Goal: Task Accomplishment & Management: Use online tool/utility

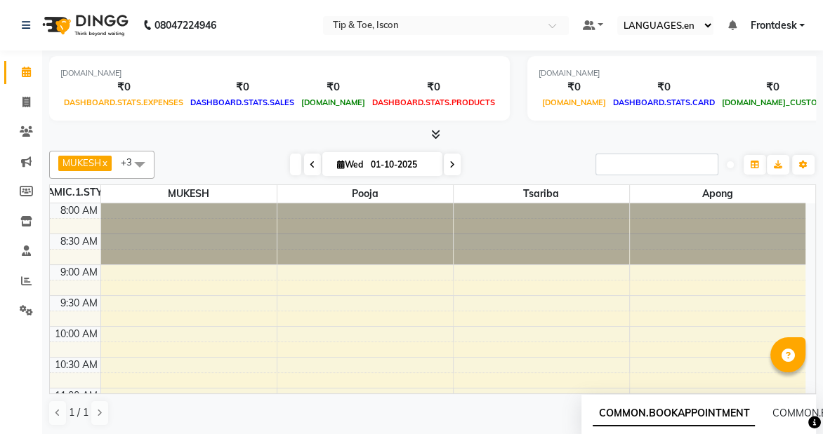
scroll to position [237, 0]
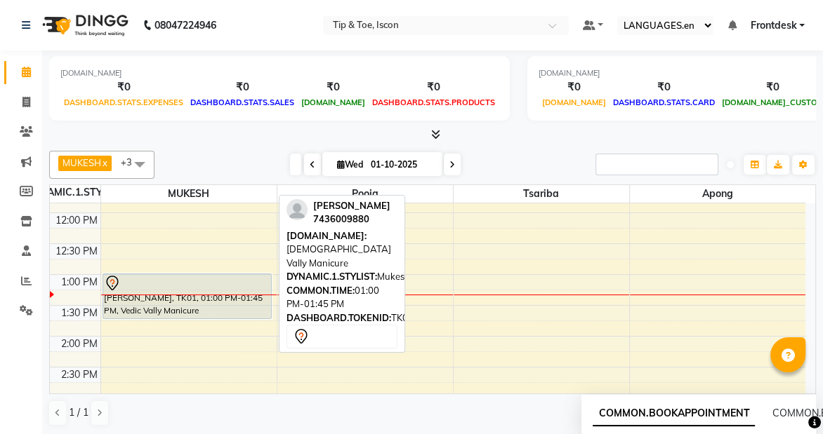
click at [194, 296] on div "[PERSON_NAME], TK01, 01:00 PM-01:45 PM, Vedic Vally Manicure" at bounding box center [187, 296] width 168 height 44
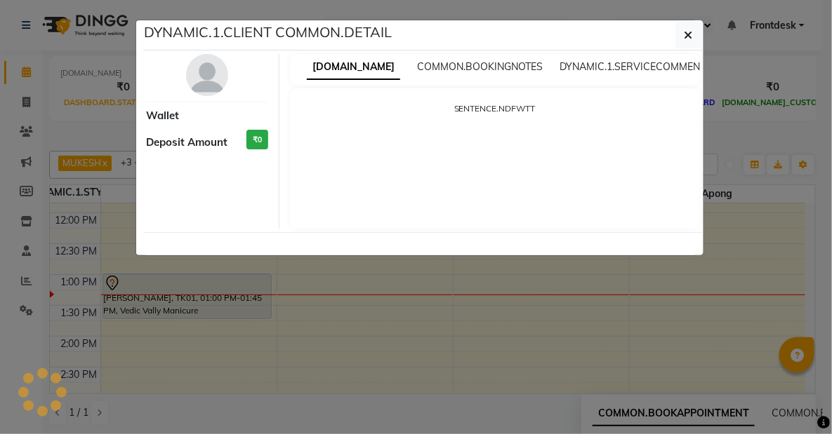
select select "7"
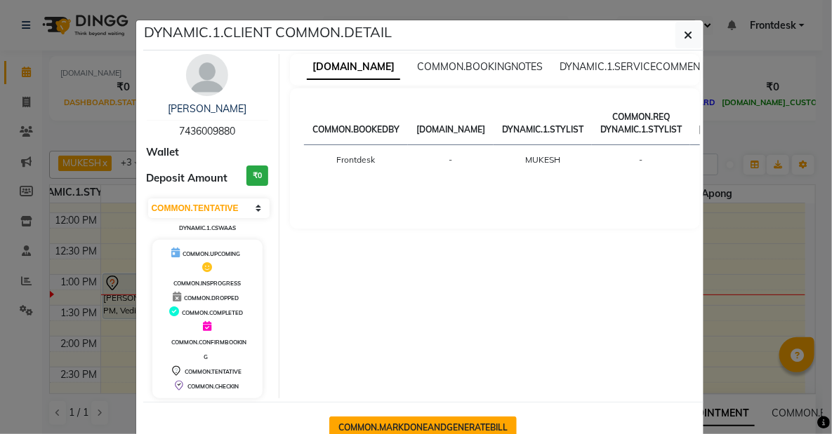
click at [452, 428] on button "COMMON.MARKDONEANDGENERATEBILL" at bounding box center [422, 428] width 187 height 22
select select "service"
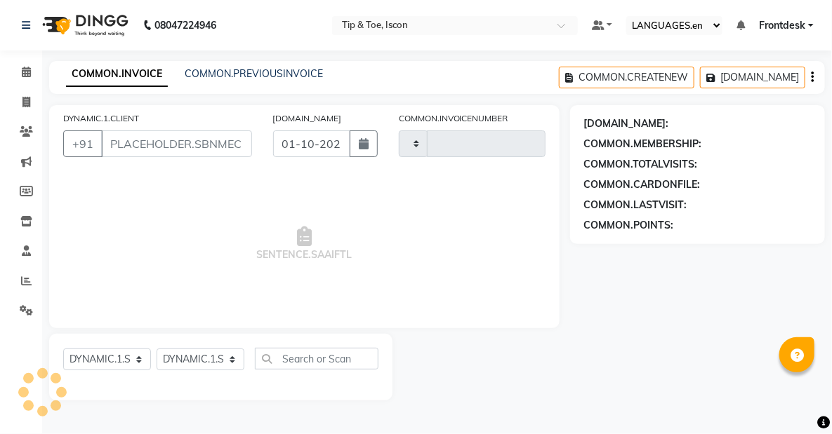
type input "0600"
select select "5988"
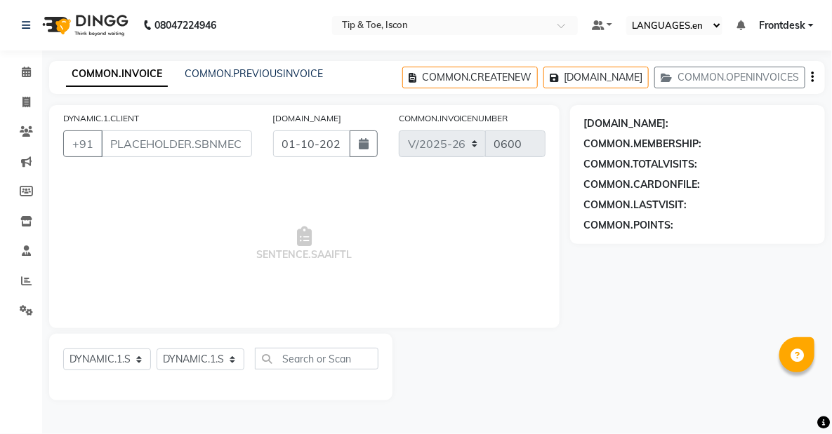
type input "7436009880"
select select "42646"
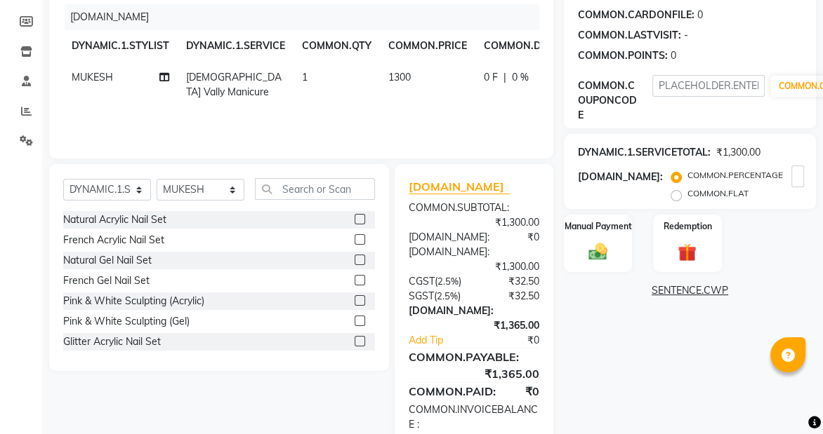
scroll to position [173, 0]
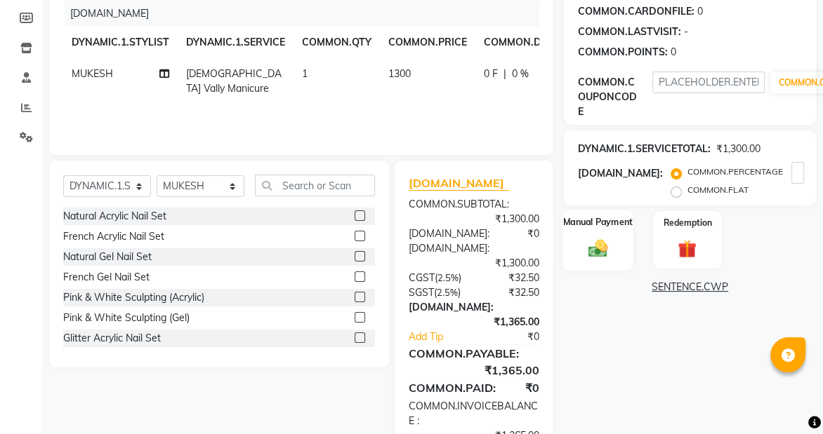
click at [593, 237] on img at bounding box center [598, 248] width 32 height 22
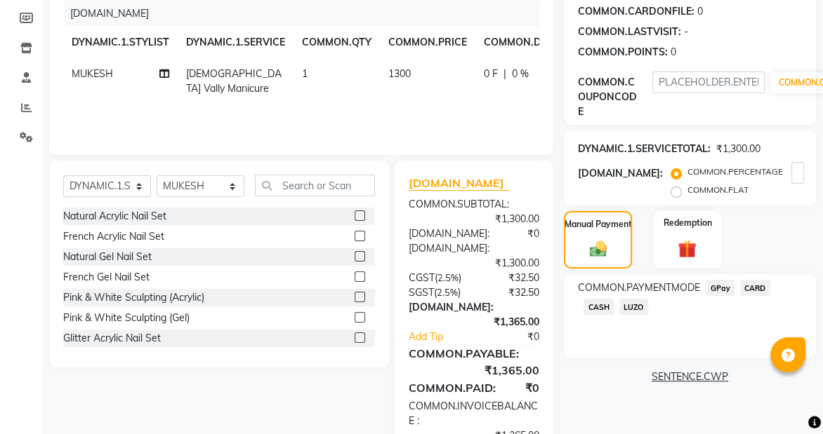
click at [594, 299] on span "CASH" at bounding box center [598, 307] width 30 height 16
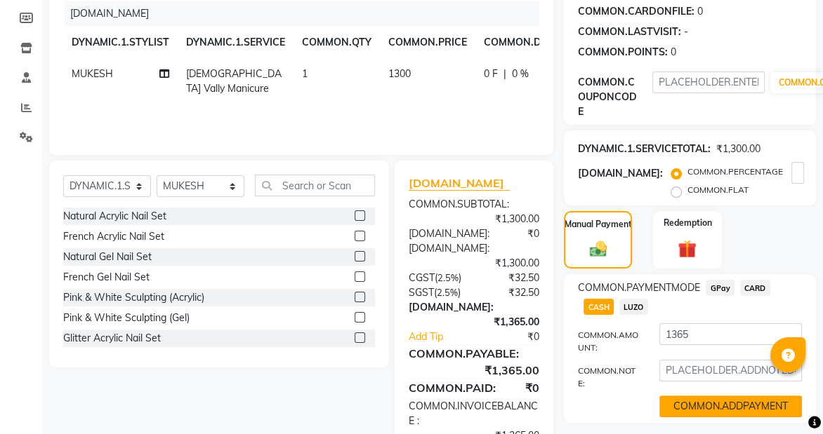
click at [746, 396] on button "COMMON.ADDPAYMENT" at bounding box center [730, 407] width 142 height 22
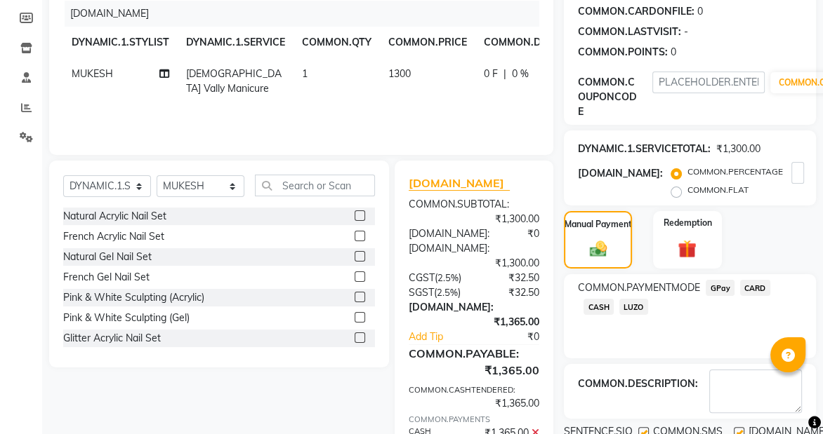
scroll to position [340, 0]
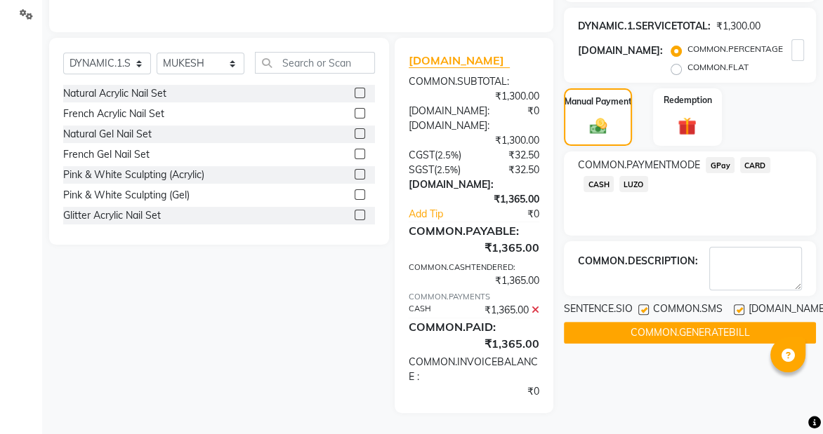
click at [750, 322] on button "COMMON.GENERATEBILL" at bounding box center [690, 333] width 252 height 22
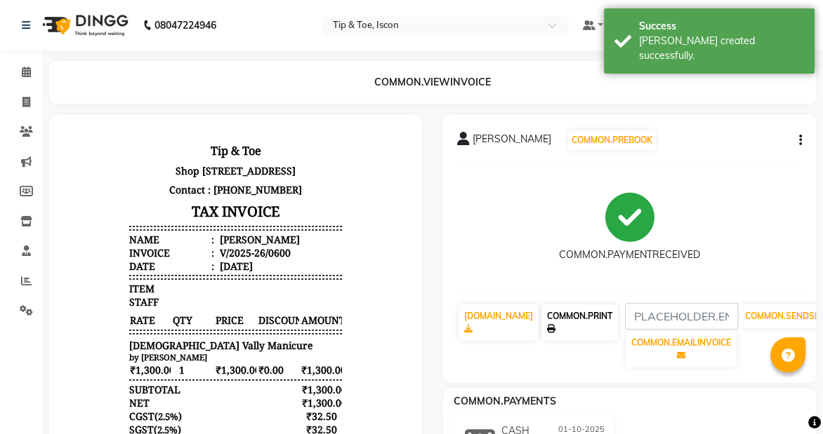
click at [604, 329] on link "COMMON.PRINT" at bounding box center [579, 323] width 77 height 36
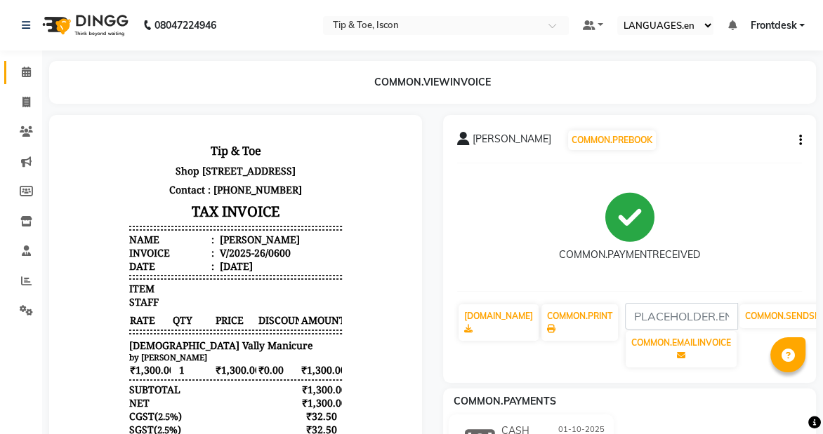
click at [27, 72] on icon at bounding box center [26, 72] width 9 height 11
